Goal: Task Accomplishment & Management: Use online tool/utility

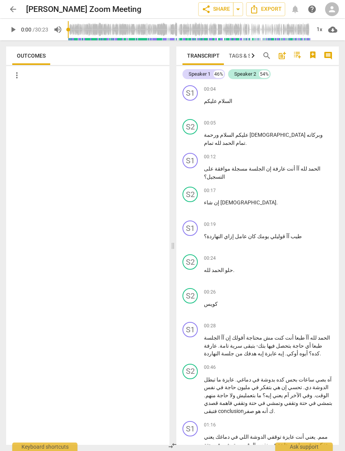
click at [17, 12] on span "arrow_back" at bounding box center [12, 9] width 9 height 9
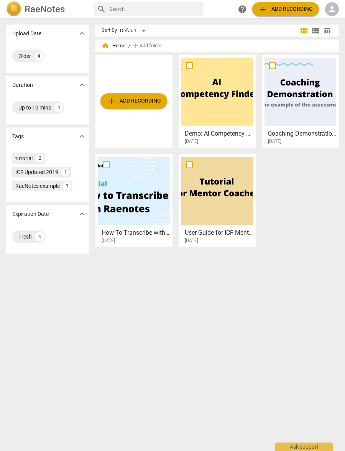
click at [289, 10] on span "add Add recording" at bounding box center [286, 9] width 55 height 9
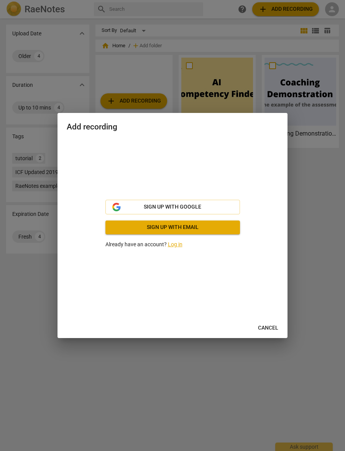
click at [176, 243] on link "Log in" at bounding box center [175, 244] width 15 height 6
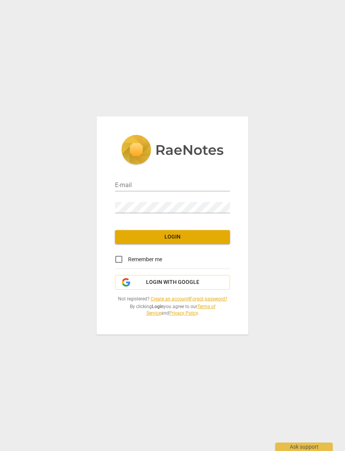
click at [197, 185] on input "email" at bounding box center [172, 185] width 115 height 11
type input "kamiliak38@gmail.com"
click at [142, 260] on label "Remember me" at bounding box center [136, 259] width 53 height 18
click at [128, 260] on input "Remember me" at bounding box center [119, 259] width 18 height 18
checkbox input "true"
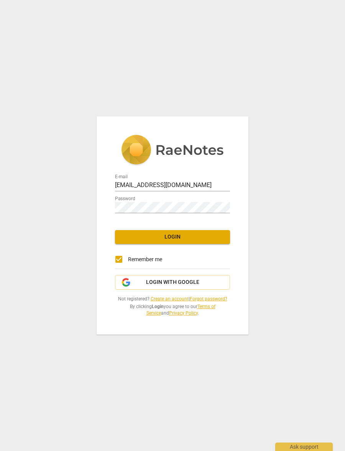
click at [190, 235] on span "Login" at bounding box center [172, 237] width 103 height 8
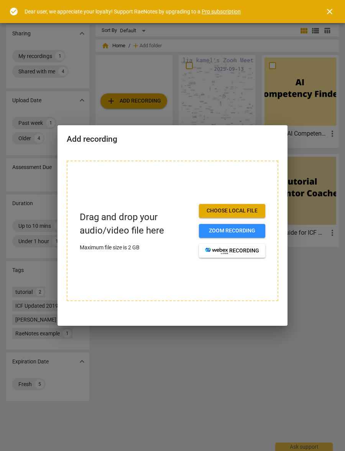
click at [235, 228] on span "Zoom recording" at bounding box center [232, 231] width 54 height 8
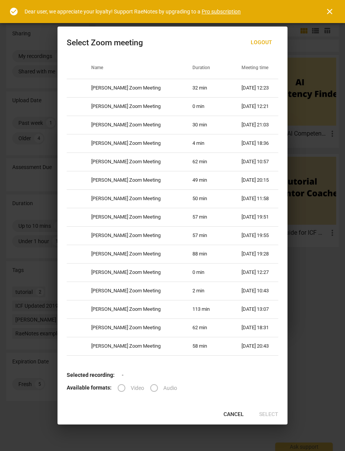
click at [184, 89] on td "32 min" at bounding box center [207, 88] width 49 height 18
radio input "true"
click at [270, 415] on span "Select" at bounding box center [269, 414] width 19 height 8
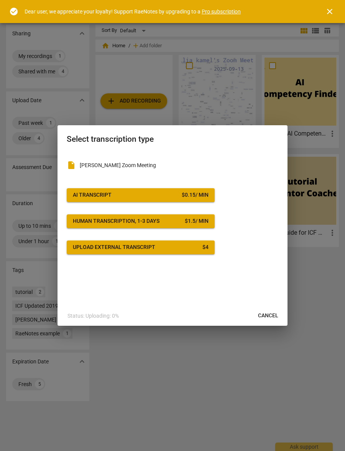
click at [182, 197] on div "$ 0.15 / min" at bounding box center [195, 195] width 27 height 8
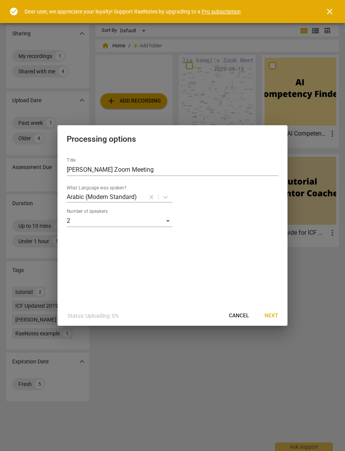
click at [273, 317] on span "Next" at bounding box center [272, 316] width 14 height 8
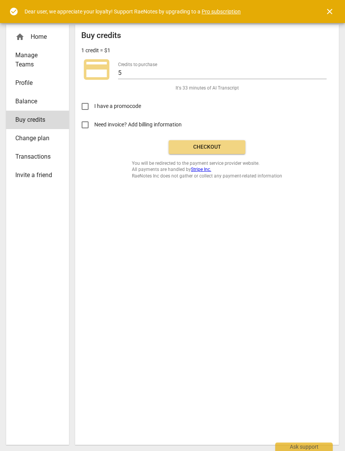
click at [220, 144] on span "Checkout" at bounding box center [207, 147] width 64 height 8
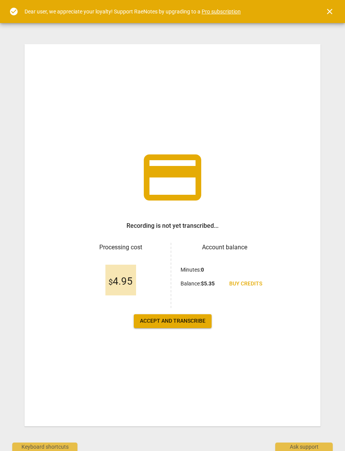
click at [195, 319] on span "Accept and transcribe" at bounding box center [173, 321] width 66 height 8
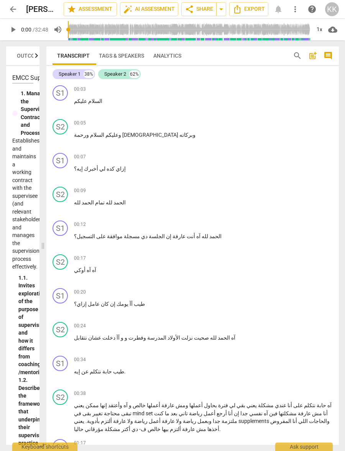
click at [104, 135] on span "السلام" at bounding box center [96, 135] width 15 height 6
click at [195, 9] on span "share Share" at bounding box center [199, 9] width 28 height 9
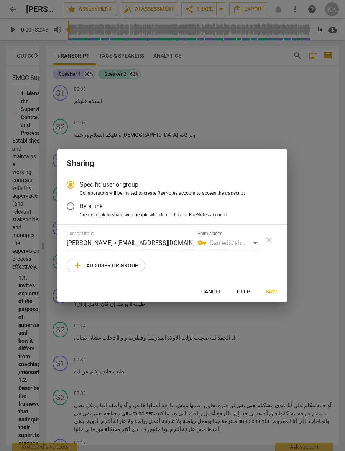
radio input "false"
click at [116, 212] on span "Create a link to share with people who do not have a RaeNotes account" at bounding box center [153, 215] width 147 height 7
click at [0, 0] on input "Create a link to share with people who do not have a RaeNotes account" at bounding box center [0, 0] width 0 height 0
radio input "true"
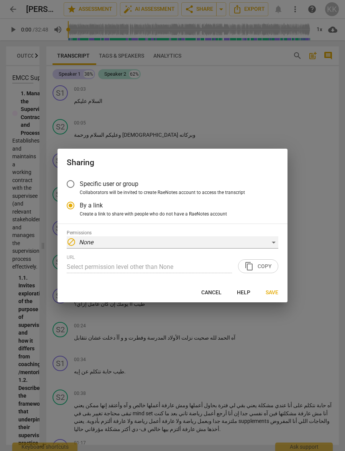
click at [266, 244] on div "block None" at bounding box center [173, 242] width 212 height 12
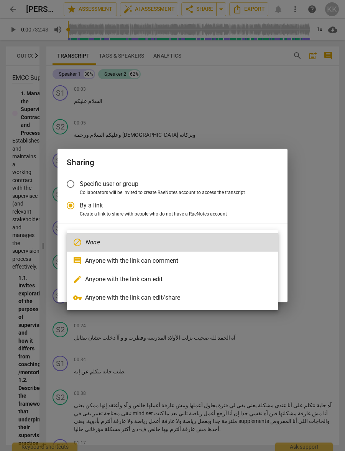
click at [167, 295] on li "vpn_key Anyone with the link can edit/share" at bounding box center [173, 297] width 212 height 18
type input "[URL][DOMAIN_NAME]"
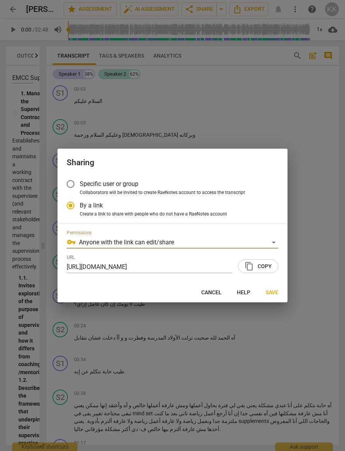
click at [261, 266] on span "content_copy Copy" at bounding box center [258, 265] width 27 height 9
click at [269, 292] on span "Save" at bounding box center [272, 293] width 13 height 8
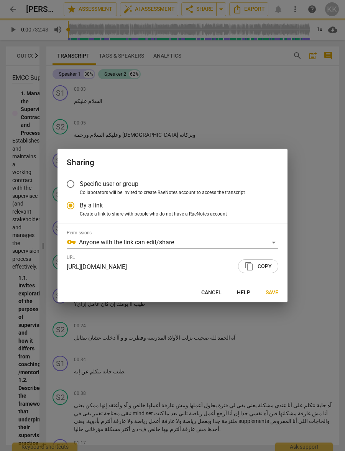
radio input "false"
